Goal: Task Accomplishment & Management: Complete application form

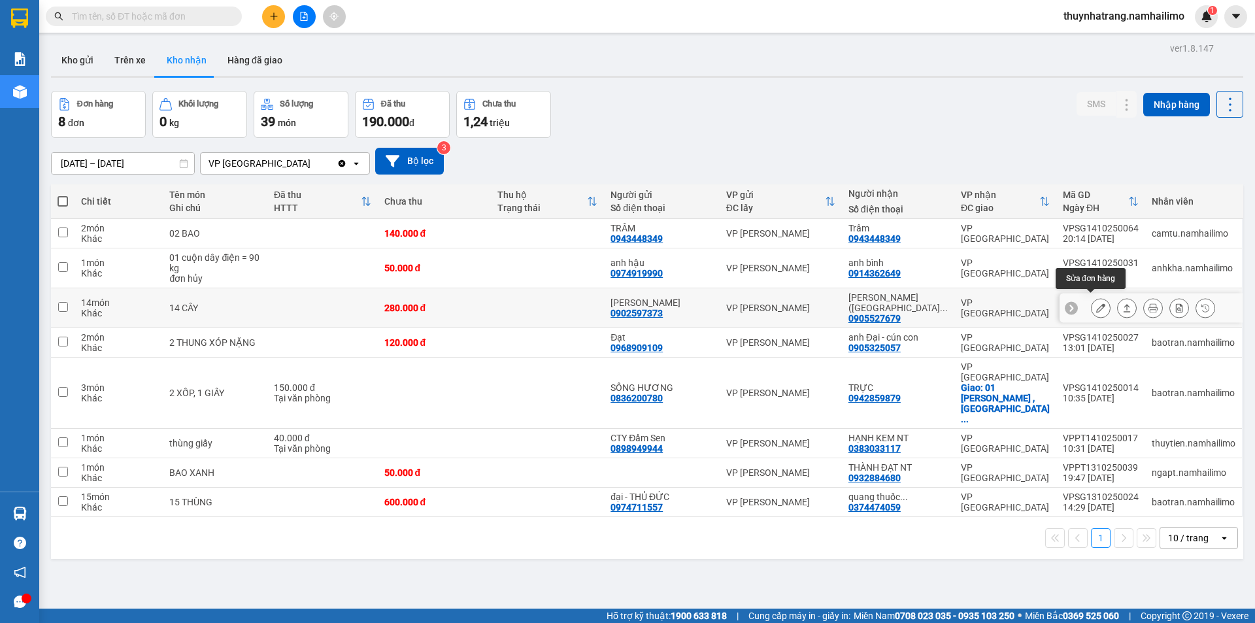
click at [1096, 303] on icon at bounding box center [1100, 307] width 9 height 9
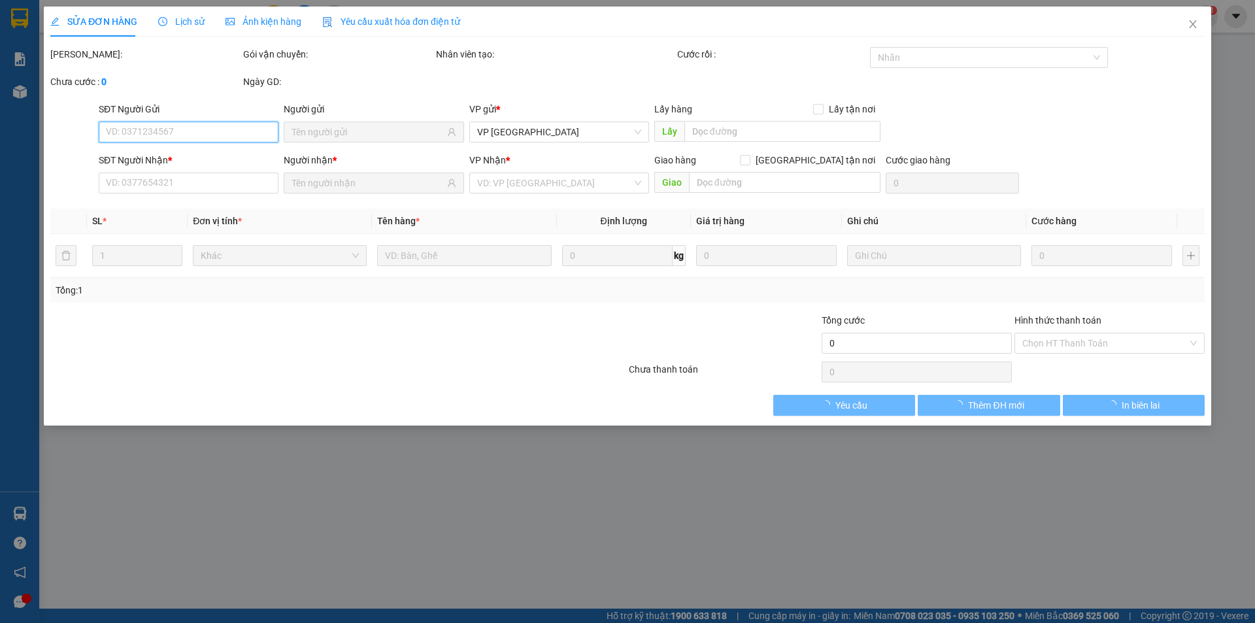
type input "0902597373"
type input "[PERSON_NAME]"
type input "0905527679"
type input "[PERSON_NAME] ([GEOGRAPHIC_DATA])"
type input "280.000"
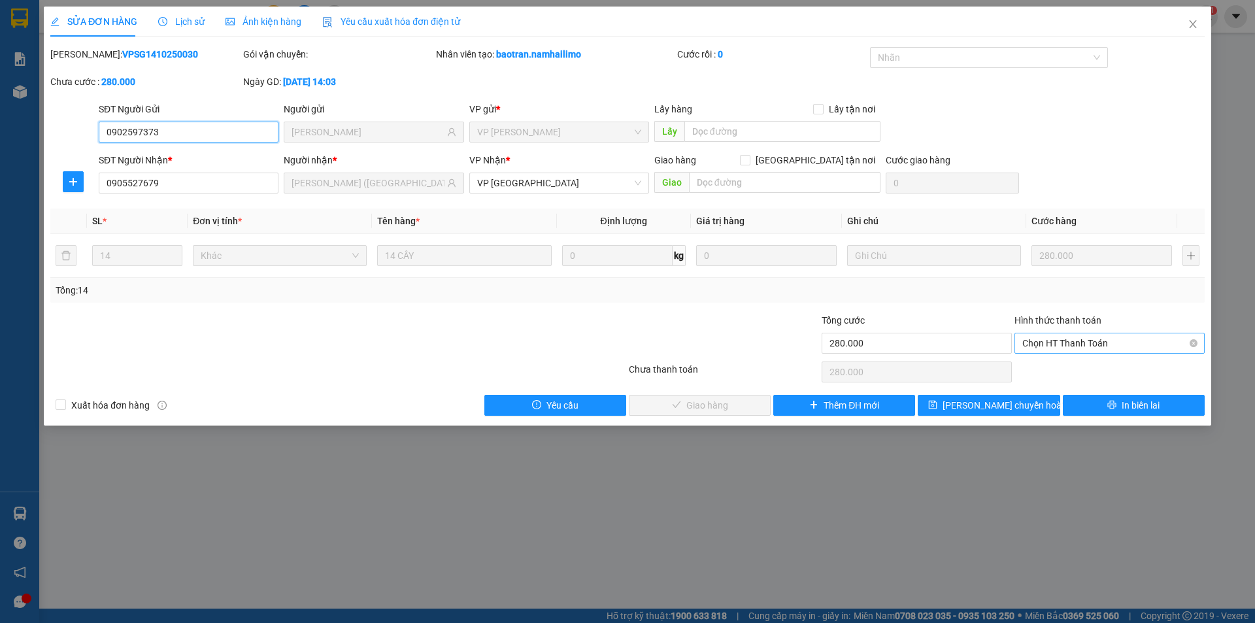
click at [1090, 339] on span "Chọn HT Thanh Toán" at bounding box center [1109, 343] width 174 height 20
click at [1059, 368] on div "Tại văn phòng" at bounding box center [1109, 369] width 174 height 14
type input "0"
drag, startPoint x: 695, startPoint y: 406, endPoint x: 866, endPoint y: 226, distance: 248.7
click at [695, 406] on span "Giao hàng" at bounding box center [707, 405] width 42 height 14
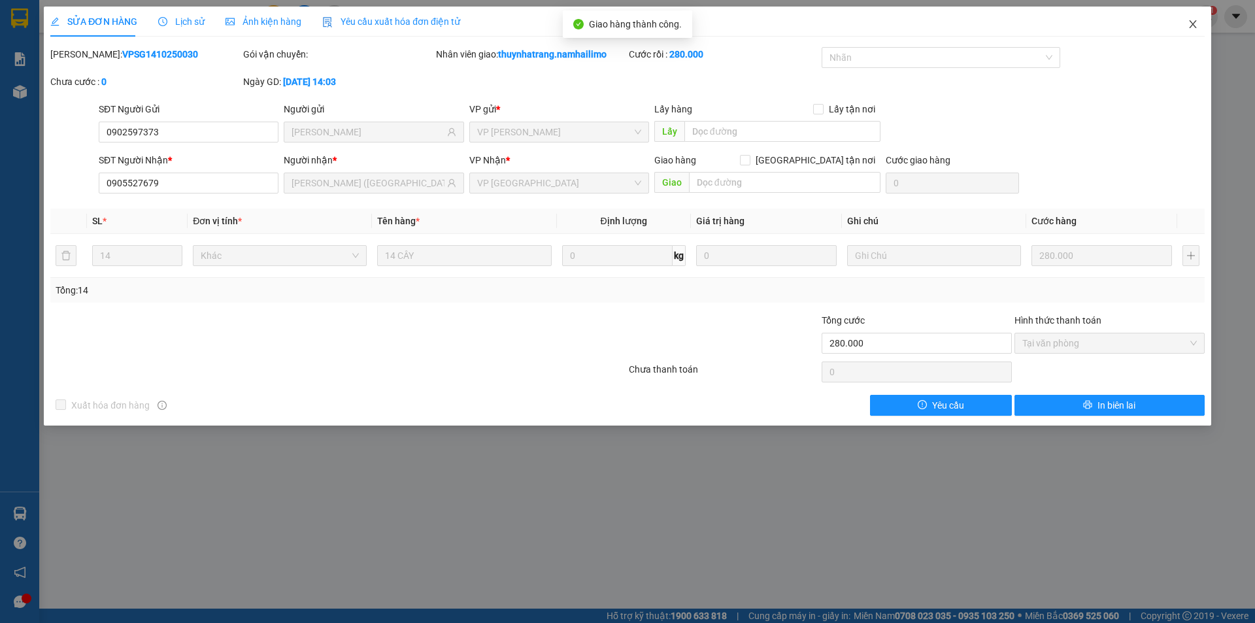
click at [1196, 26] on icon "close" at bounding box center [1192, 24] width 10 height 10
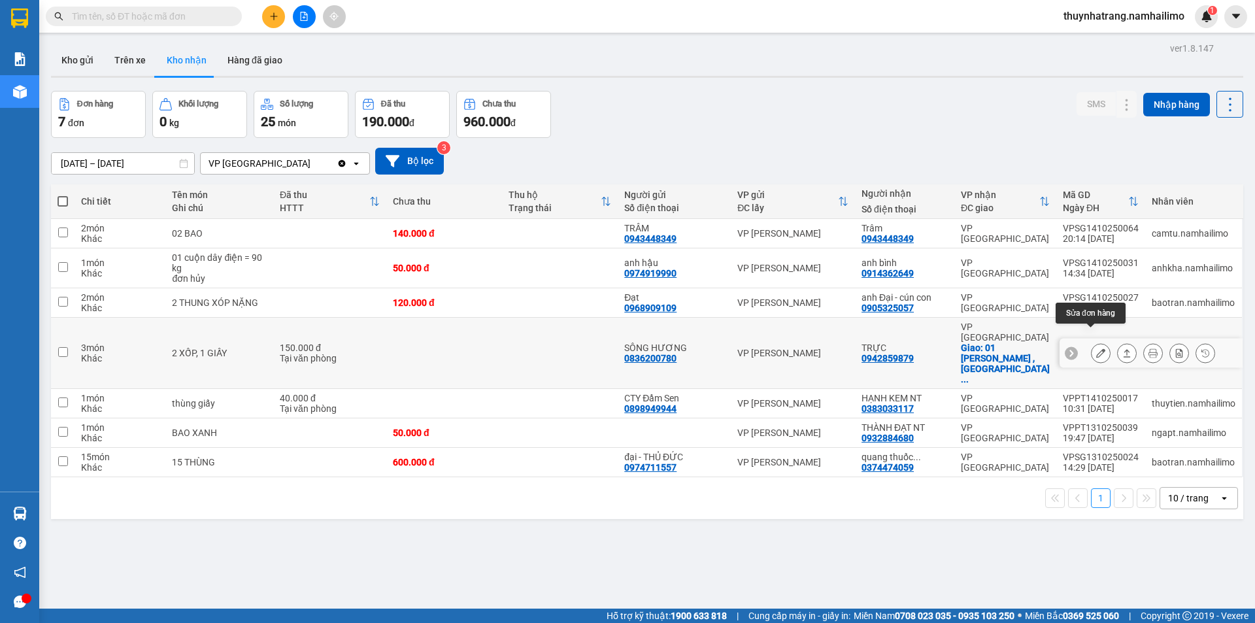
click at [1096, 348] on icon at bounding box center [1100, 352] width 9 height 9
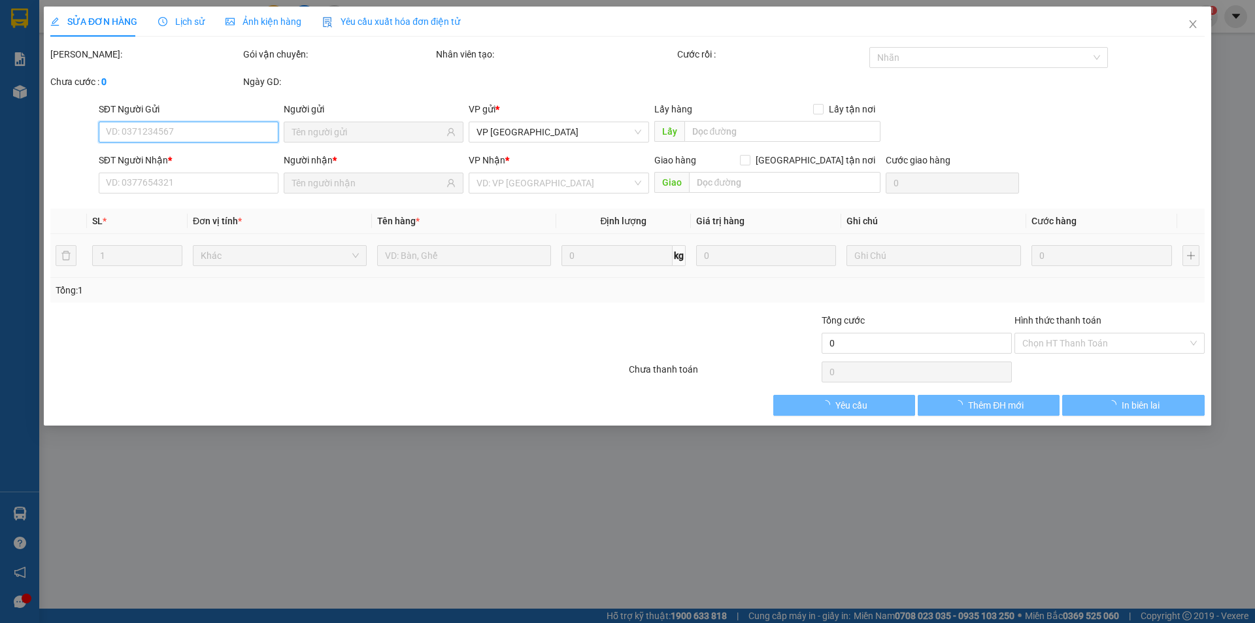
type input "0836200780"
type input "SÔNG HƯƠNG"
type input "0942859879"
type input "TRỰC"
checkbox input "true"
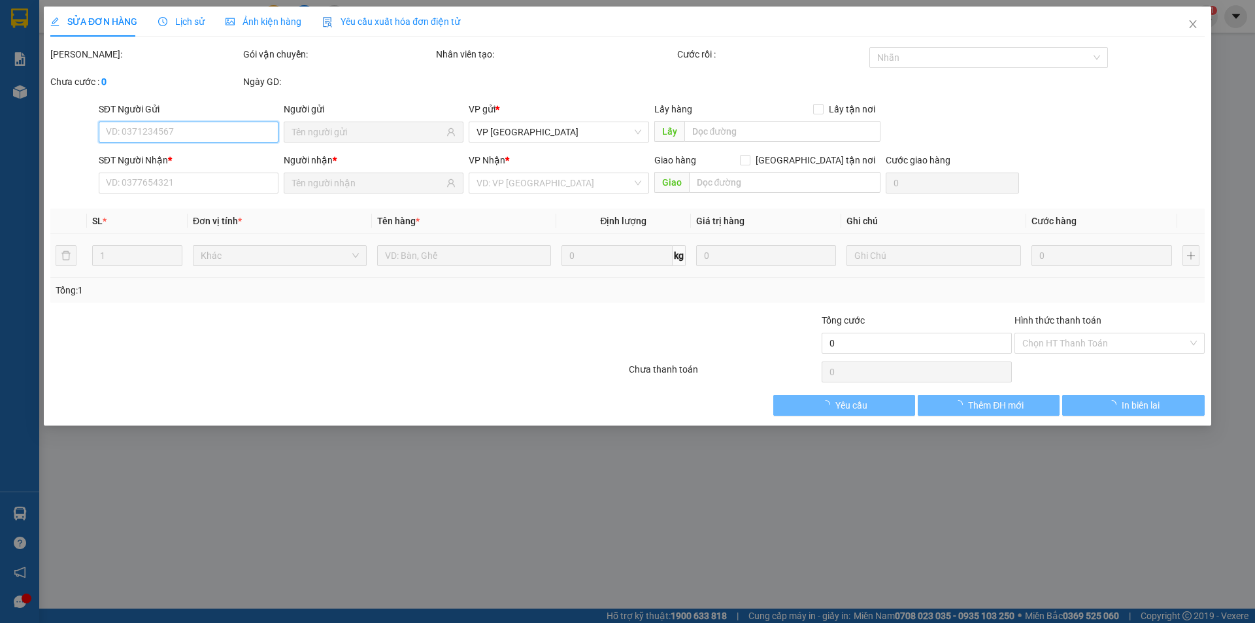
type input "01 [PERSON_NAME] , [GEOGRAPHIC_DATA]"
type input "150.000"
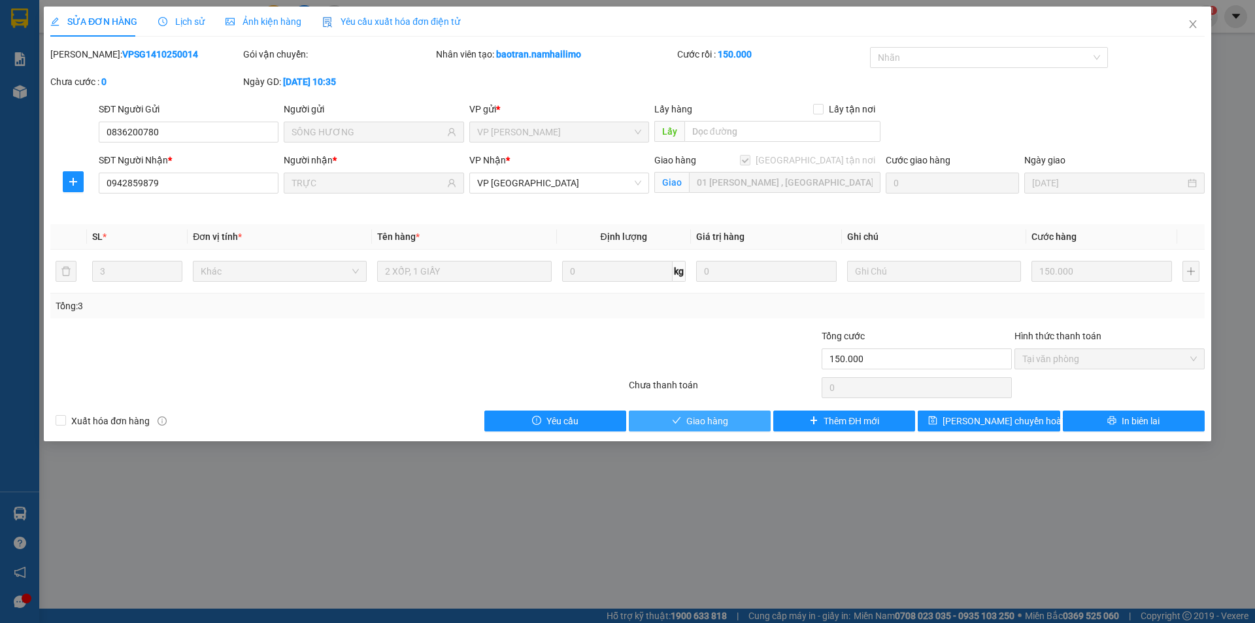
click at [709, 424] on span "Giao hàng" at bounding box center [707, 421] width 42 height 14
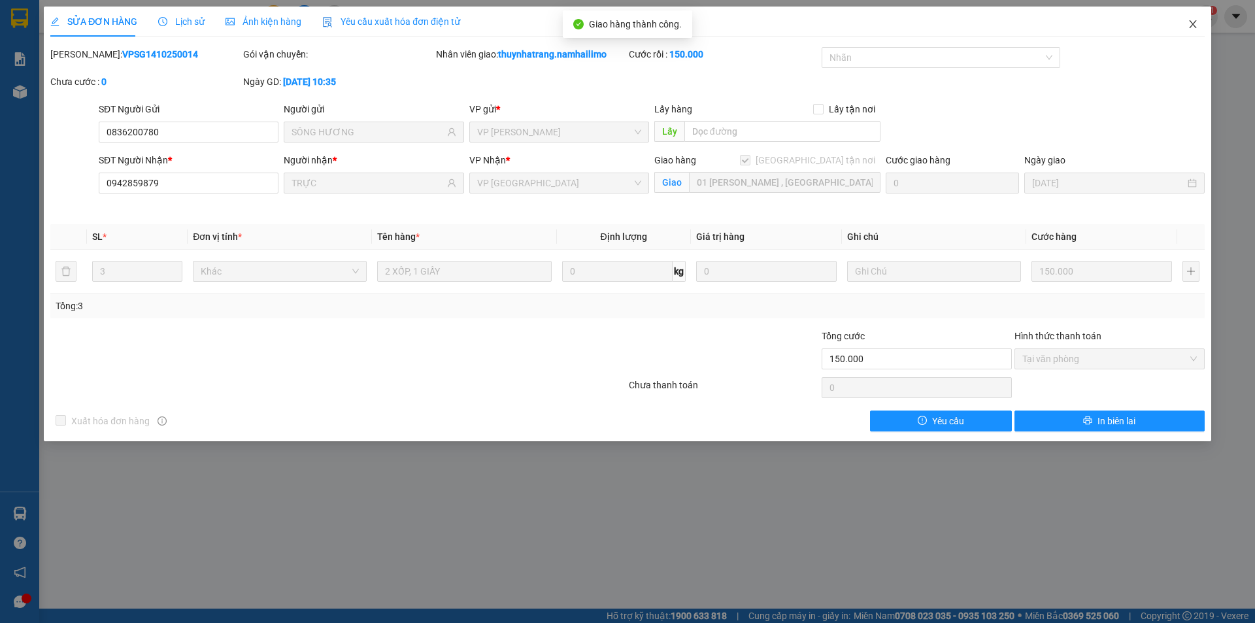
click at [1190, 26] on icon "close" at bounding box center [1192, 24] width 10 height 10
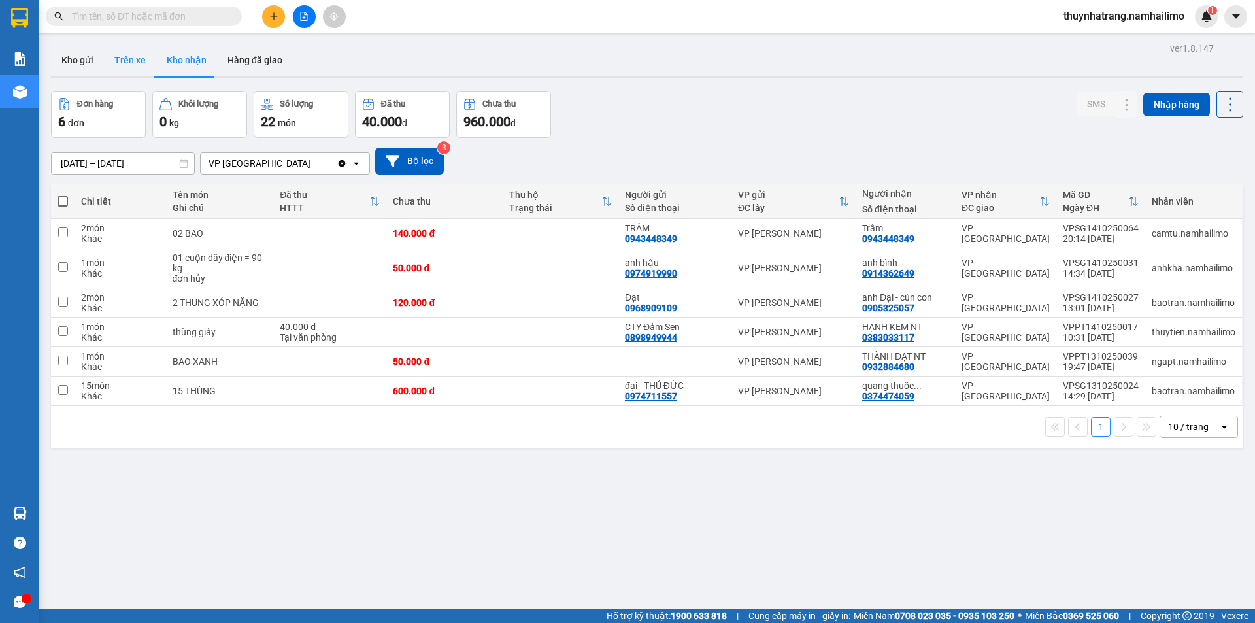
click at [125, 57] on button "Trên xe" at bounding box center [130, 59] width 52 height 31
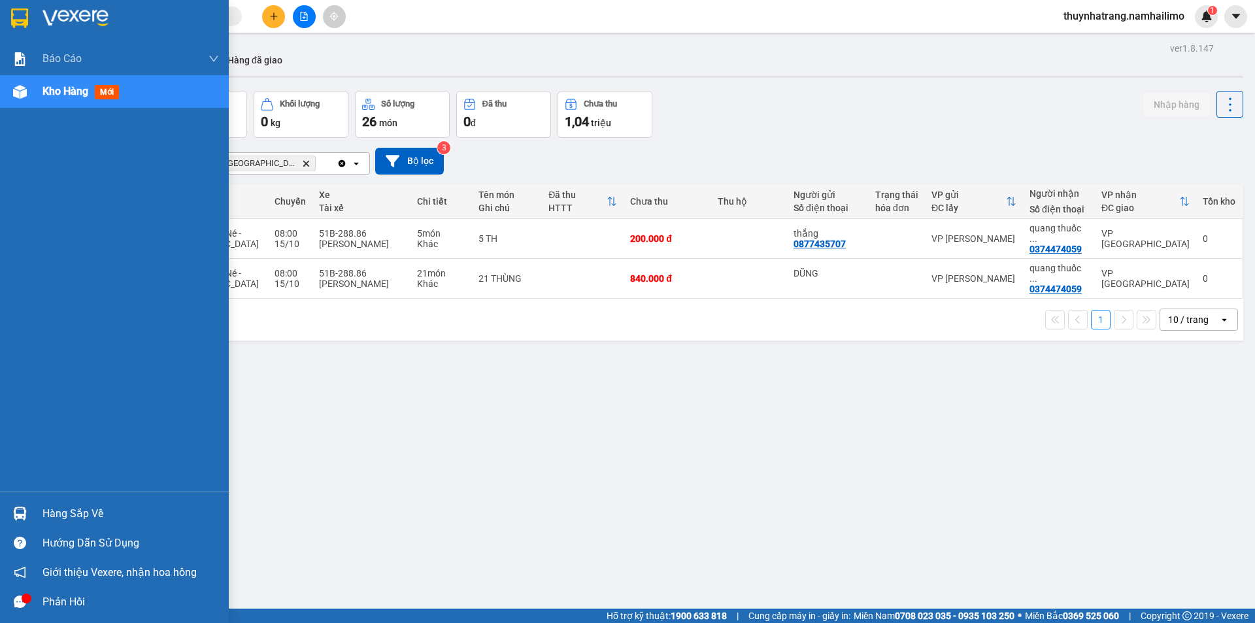
click at [75, 506] on div "Hàng sắp về" at bounding box center [130, 514] width 176 height 20
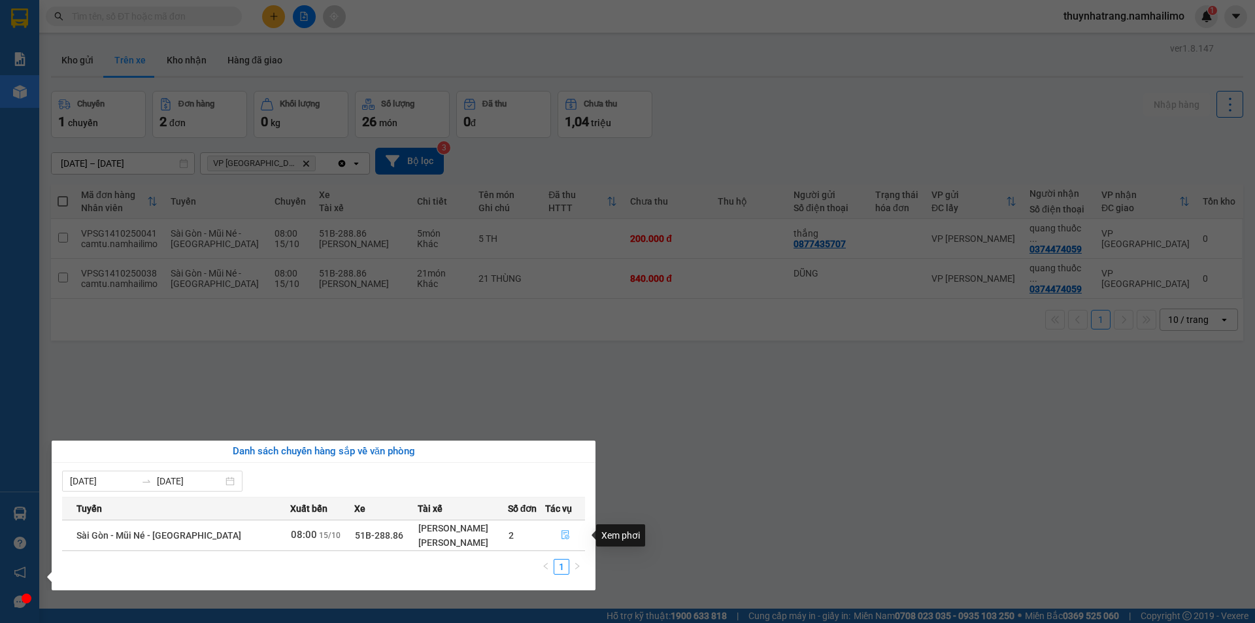
click at [568, 536] on button "button" at bounding box center [565, 535] width 39 height 21
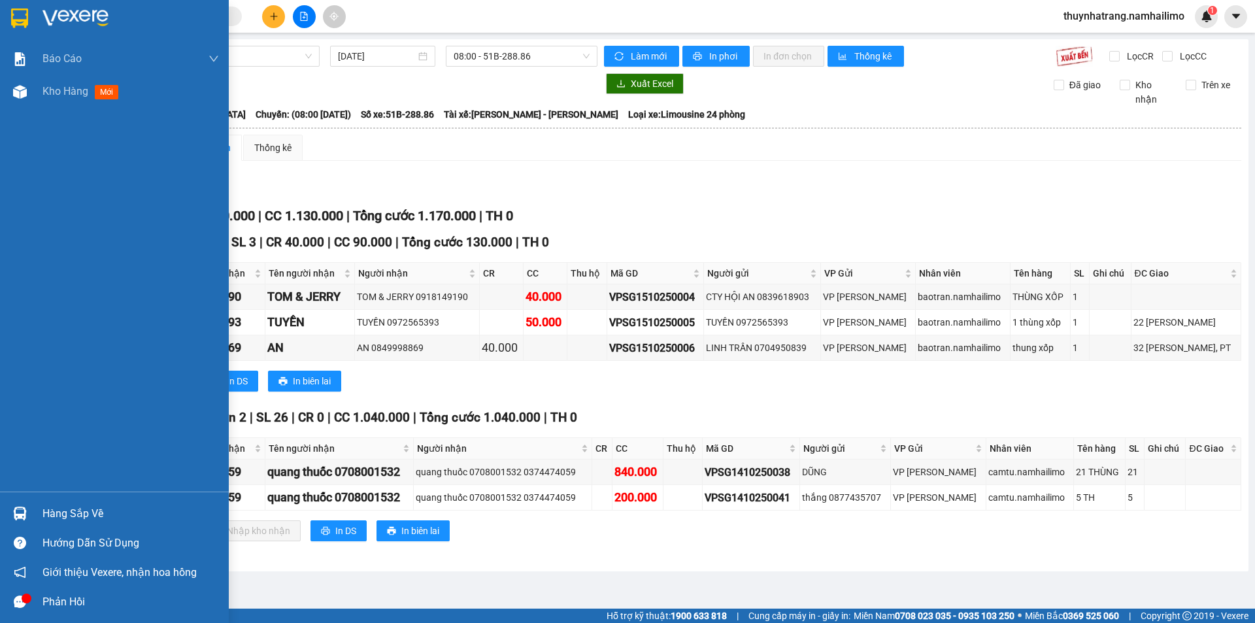
drag, startPoint x: 31, startPoint y: 22, endPoint x: 107, endPoint y: 1, distance: 78.6
click at [31, 22] on div at bounding box center [114, 21] width 229 height 42
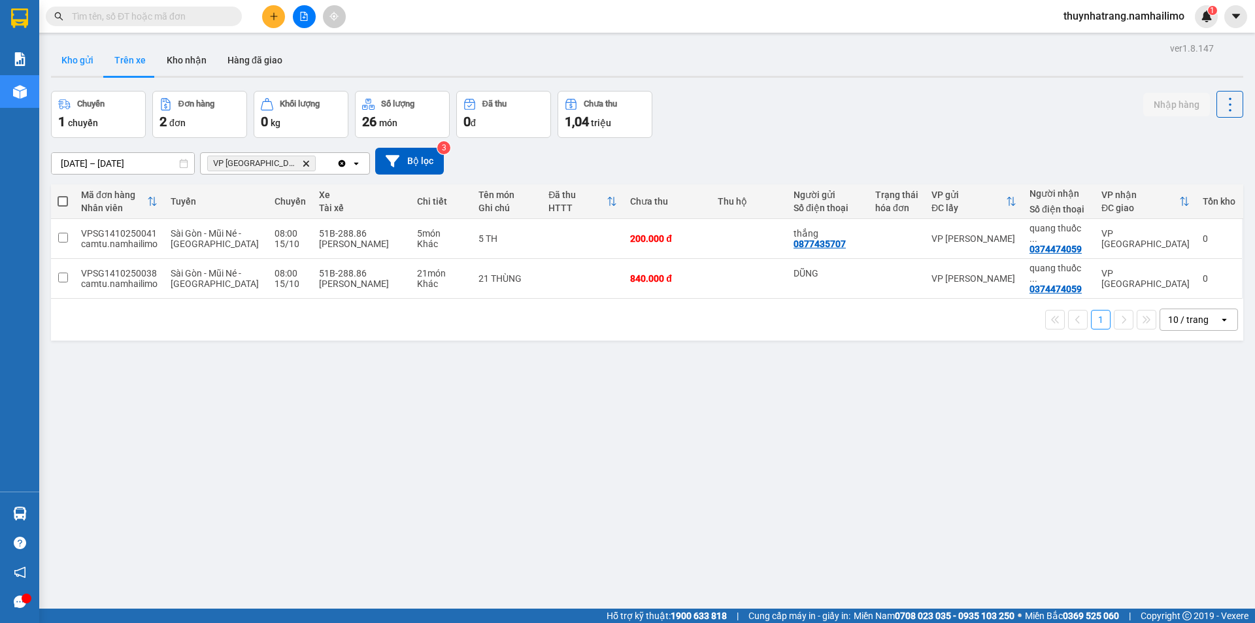
click at [73, 59] on button "Kho gửi" at bounding box center [77, 59] width 53 height 31
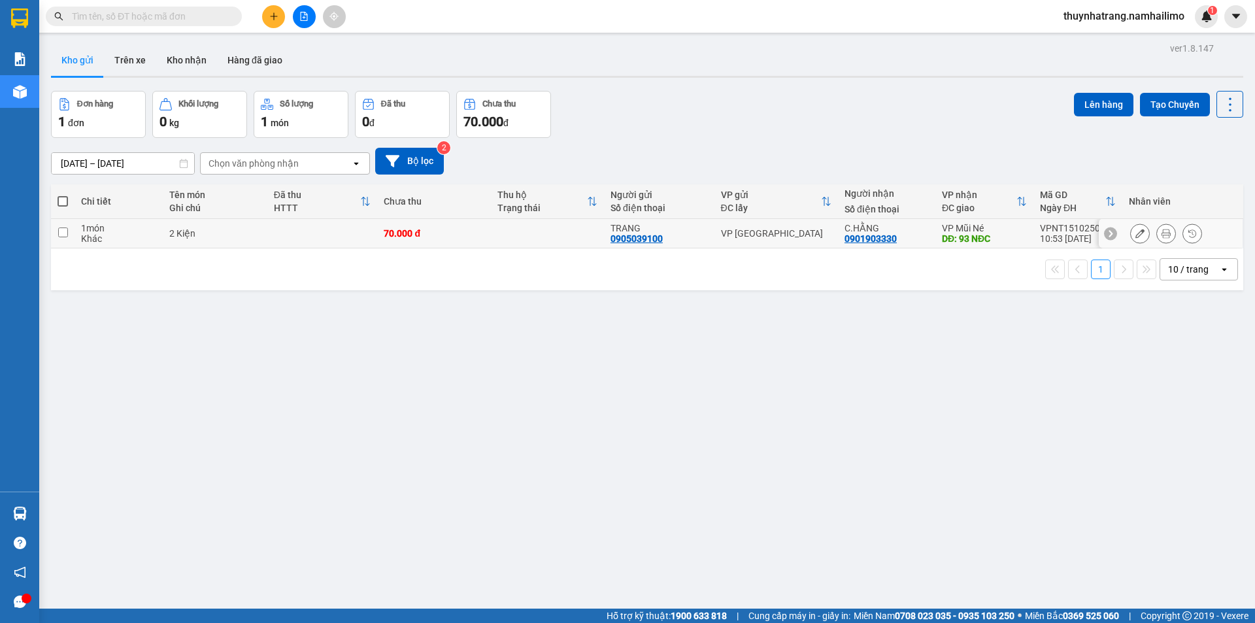
click at [692, 233] on div "TRANG 0905039100" at bounding box center [658, 233] width 97 height 21
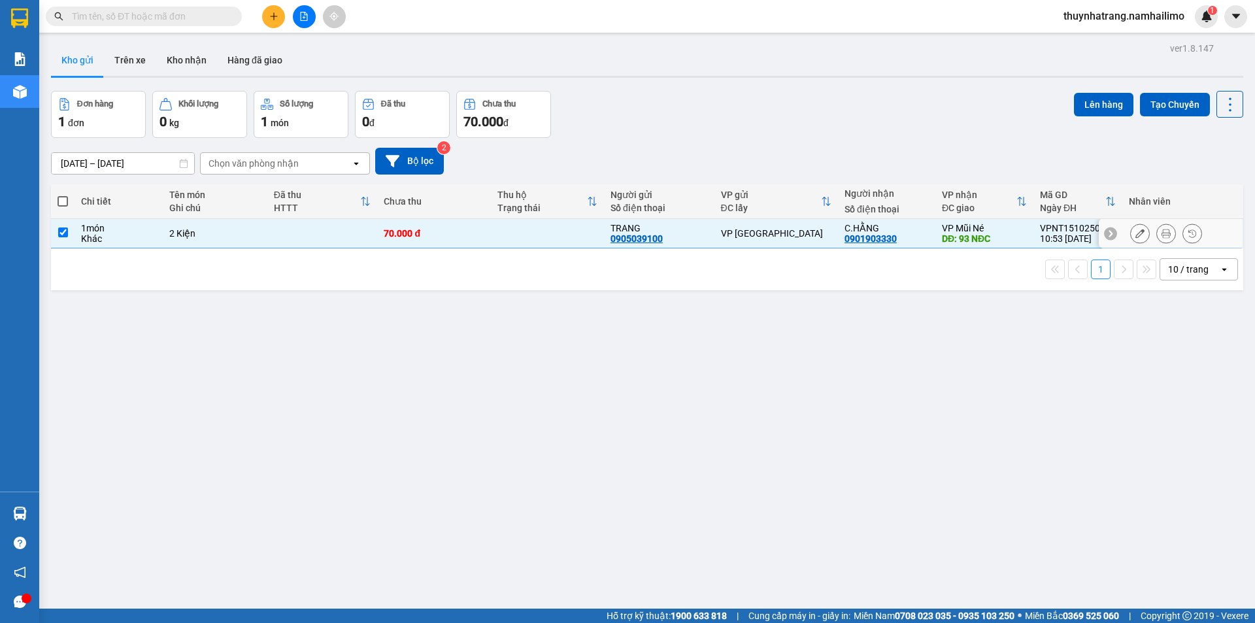
checkbox input "true"
click at [1161, 231] on icon at bounding box center [1165, 233] width 9 height 9
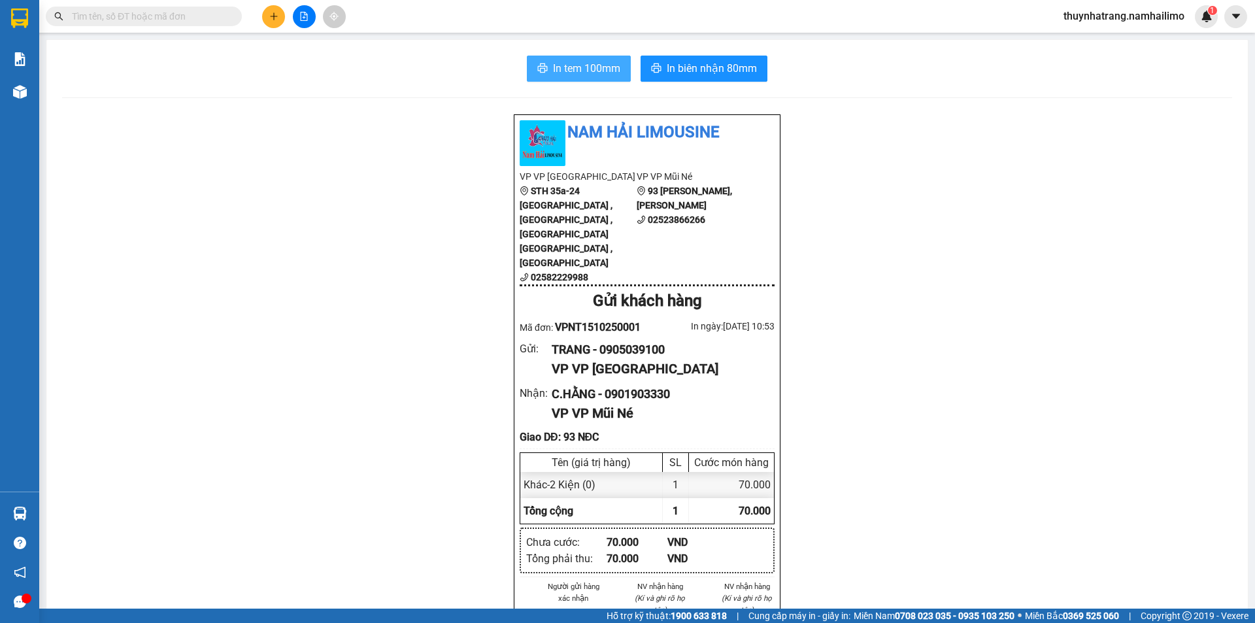
click at [604, 76] on span "In tem 100mm" at bounding box center [586, 68] width 67 height 16
click at [567, 65] on span "In tem 100mm" at bounding box center [586, 68] width 67 height 16
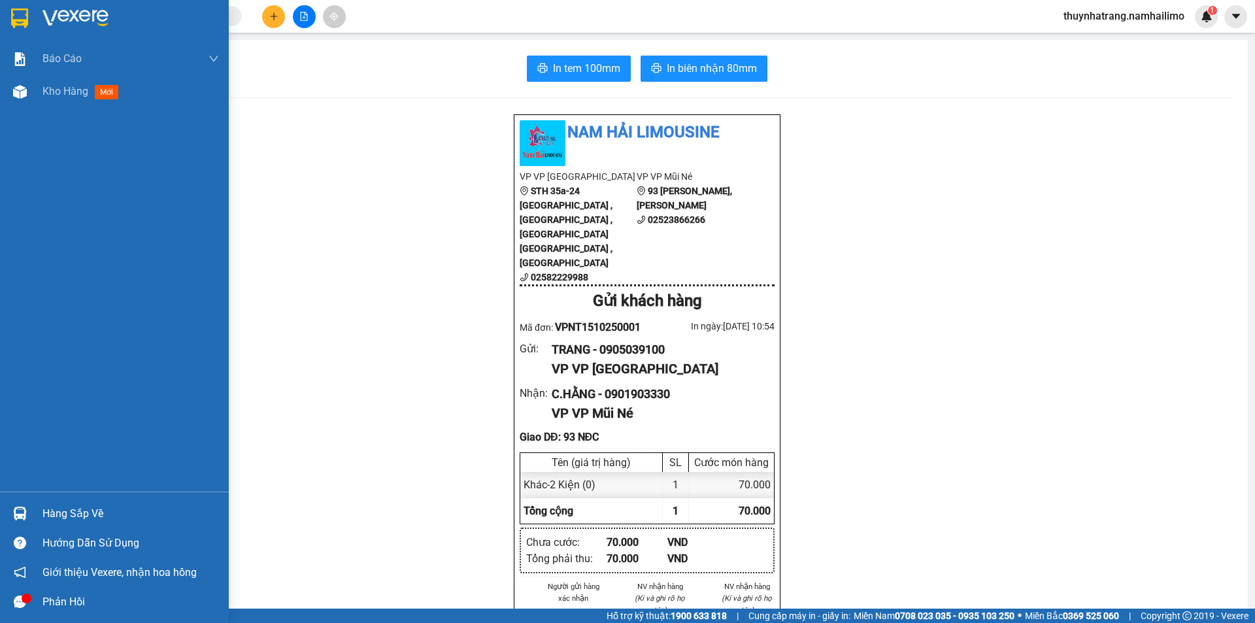
click at [80, 10] on img at bounding box center [75, 18] width 66 height 20
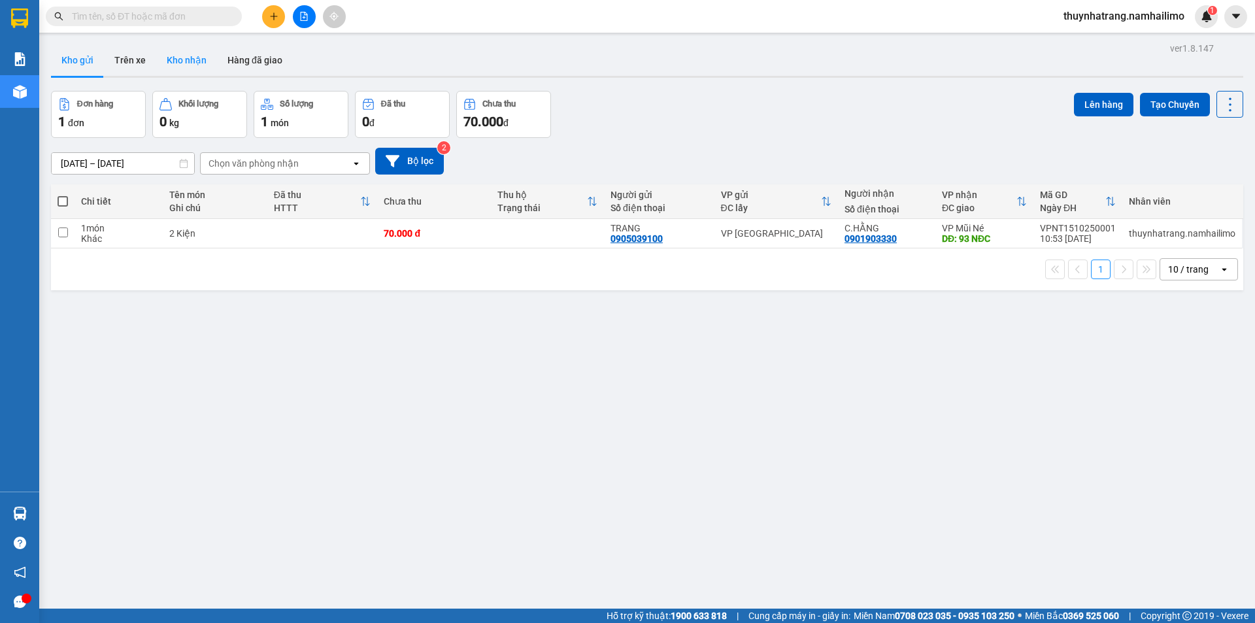
click at [192, 68] on button "Kho nhận" at bounding box center [186, 59] width 61 height 31
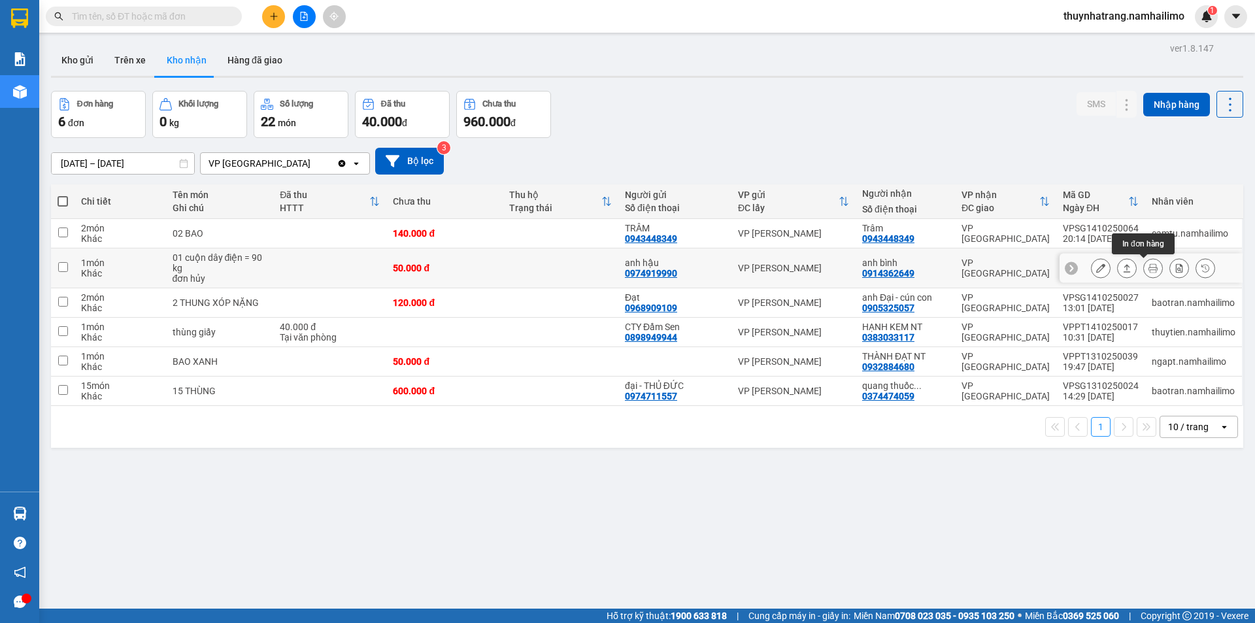
click at [1148, 269] on icon at bounding box center [1152, 267] width 9 height 9
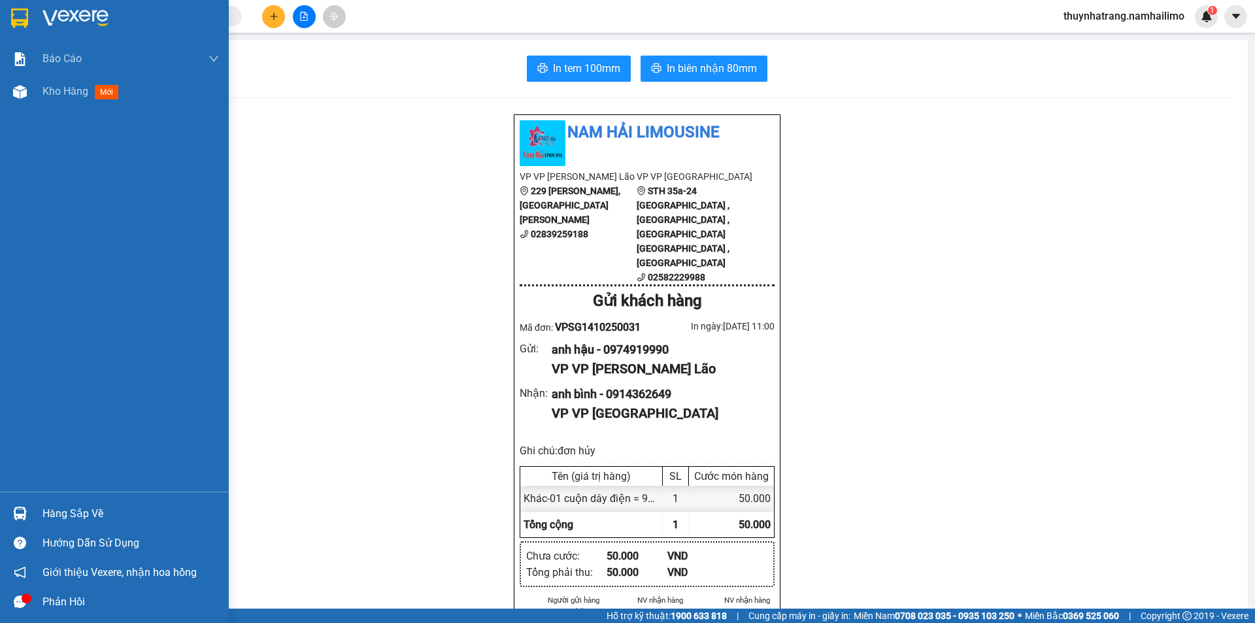
click at [102, 12] on img at bounding box center [75, 18] width 66 height 20
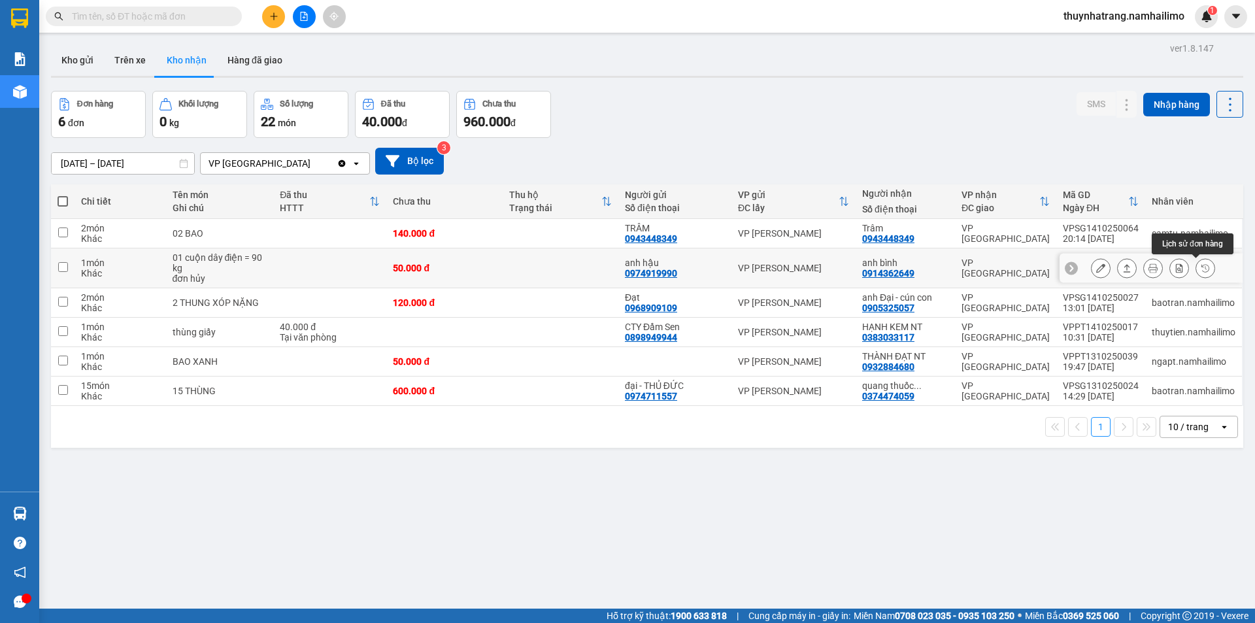
click at [1201, 271] on icon at bounding box center [1205, 267] width 9 height 9
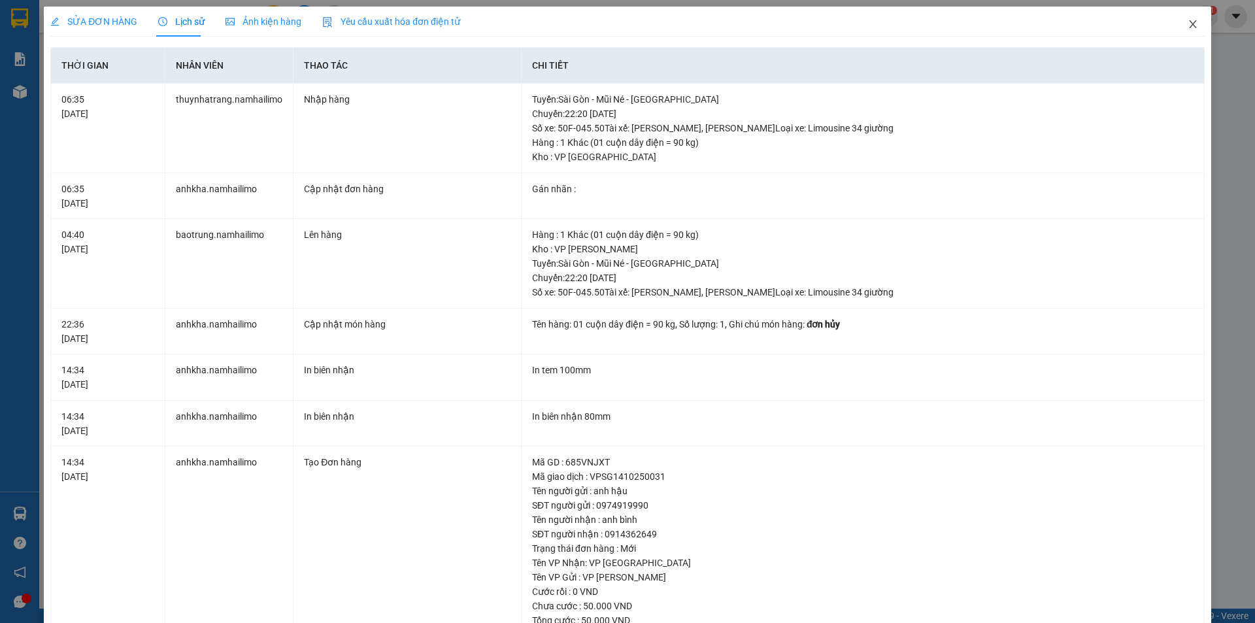
click at [1187, 24] on icon "close" at bounding box center [1192, 24] width 10 height 10
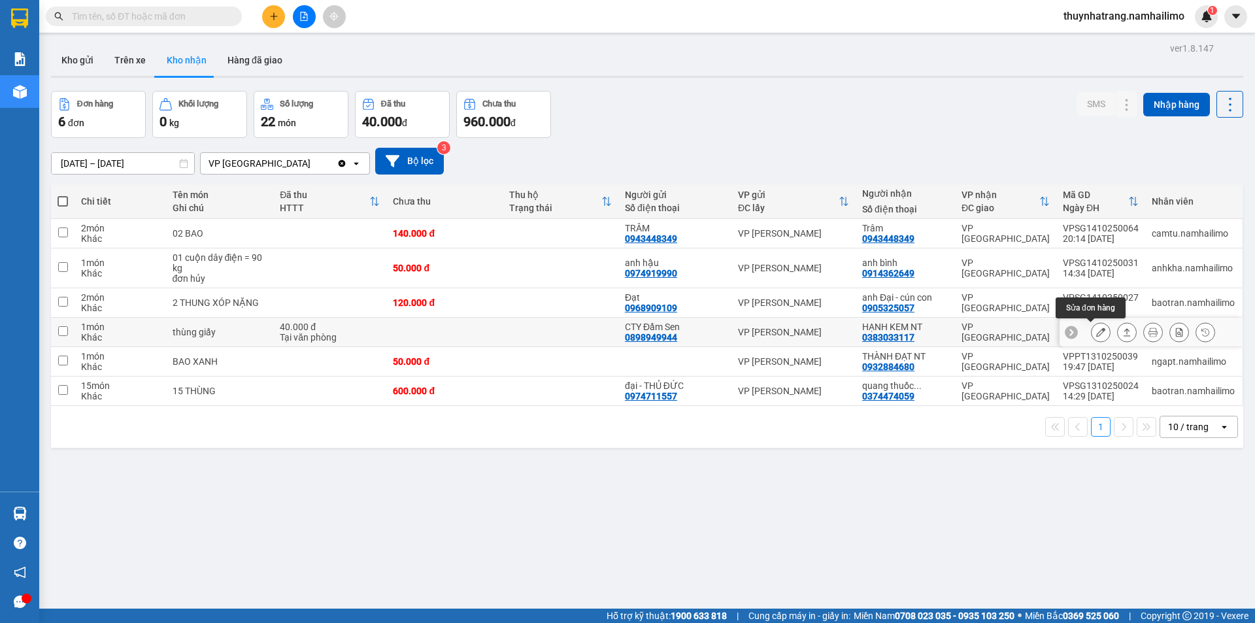
click at [1096, 333] on icon at bounding box center [1100, 331] width 9 height 9
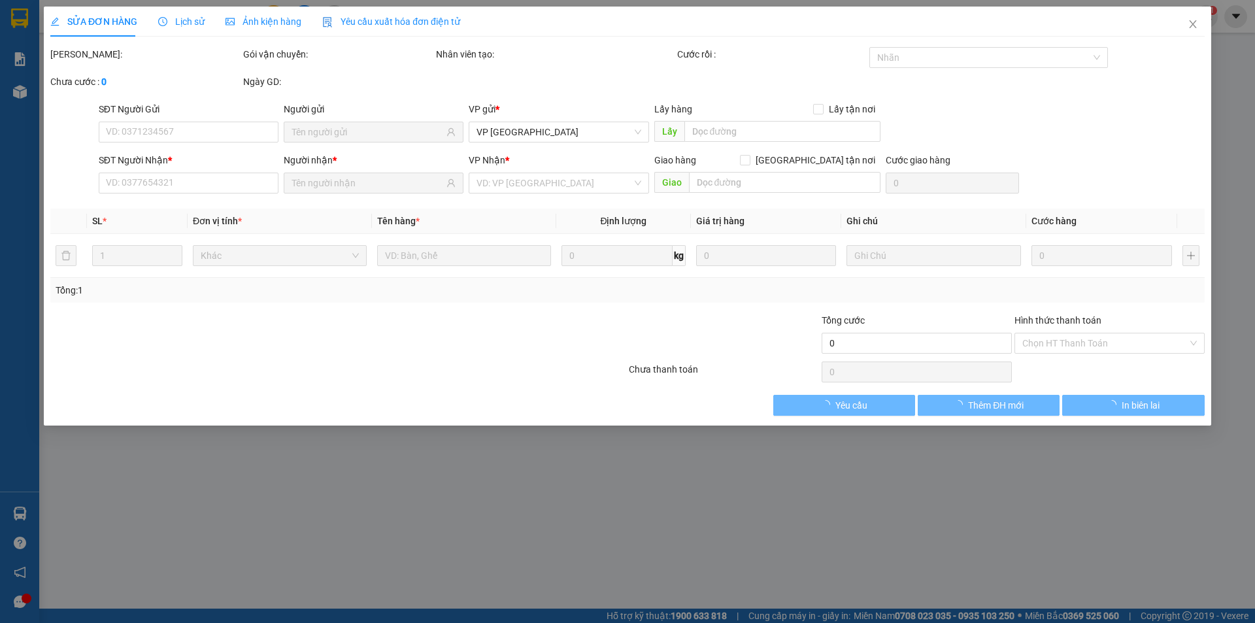
type input "0898949944"
type input "CTY Đầm Sen"
type input "0383033117"
type input "HẠNH KEM NT"
type input "40.000"
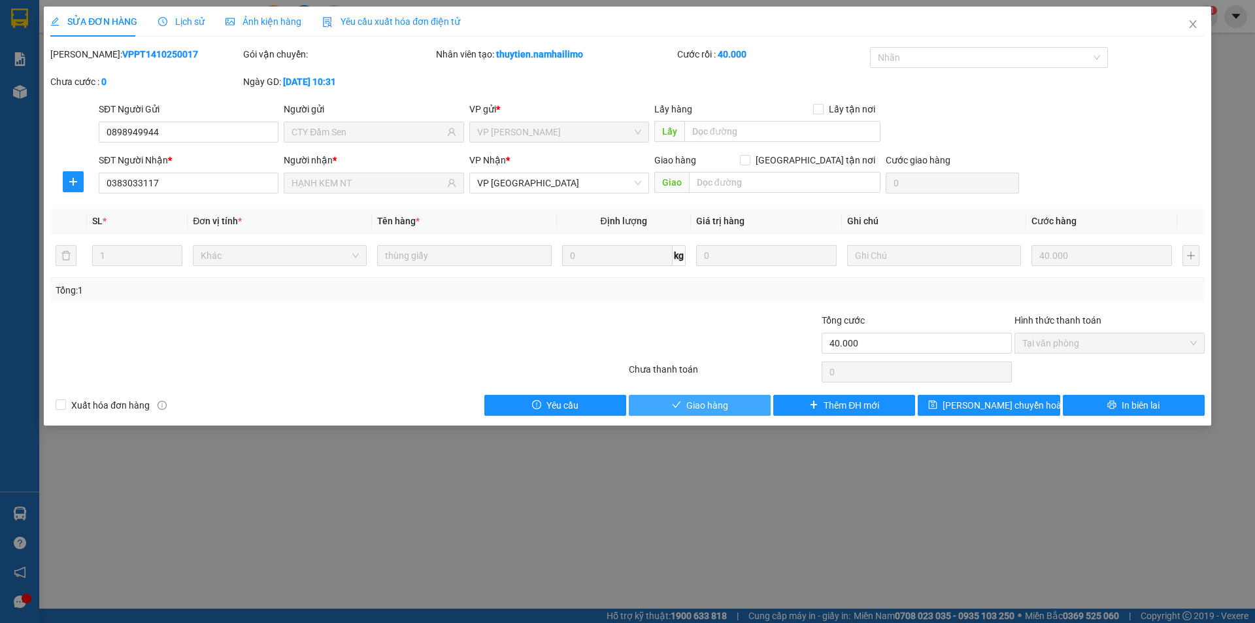
click at [723, 409] on span "Giao hàng" at bounding box center [707, 405] width 42 height 14
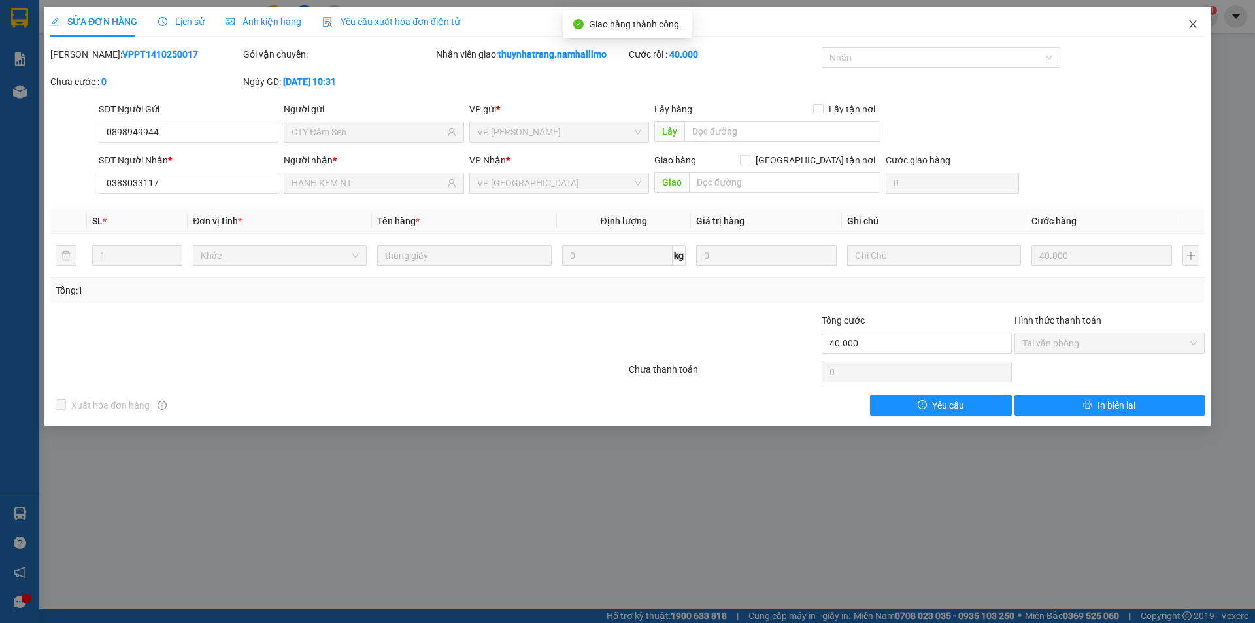
click at [1192, 25] on icon "close" at bounding box center [1192, 24] width 7 height 8
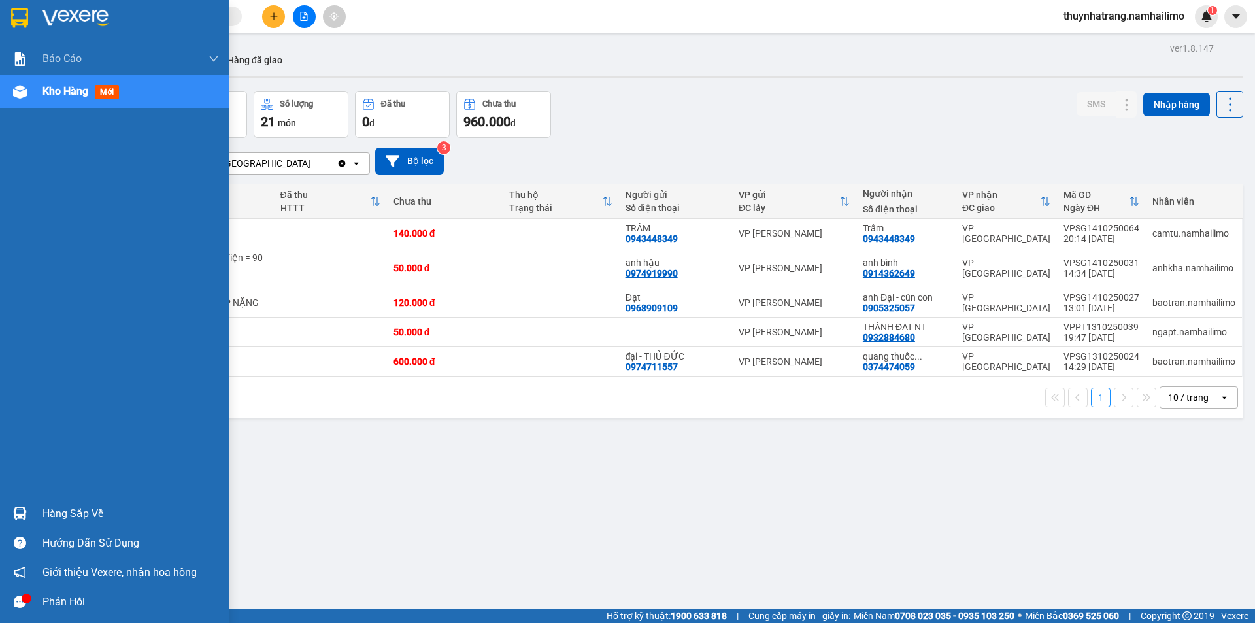
click at [69, 516] on div "Hàng sắp về" at bounding box center [130, 514] width 176 height 20
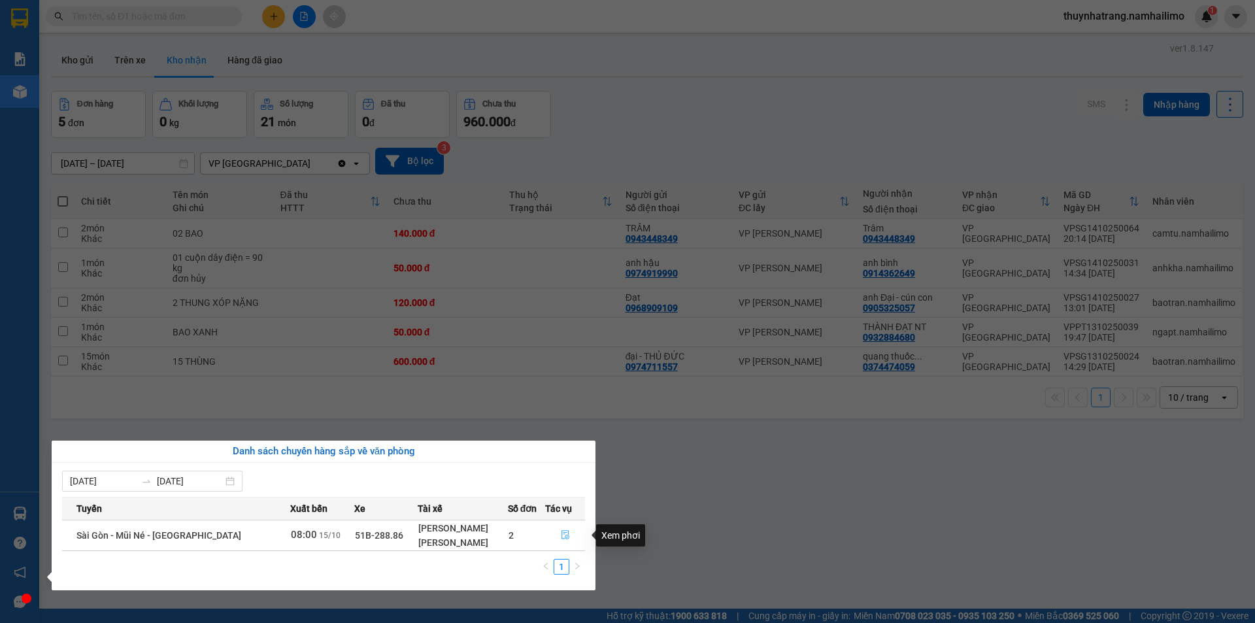
click at [563, 537] on icon "file-done" at bounding box center [565, 534] width 9 height 9
